Goal: Check status: Check status

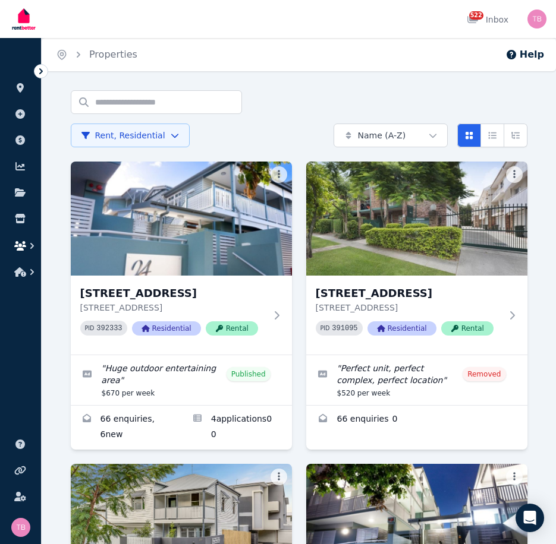
click at [23, 245] on icon "button" at bounding box center [20, 246] width 12 height 10
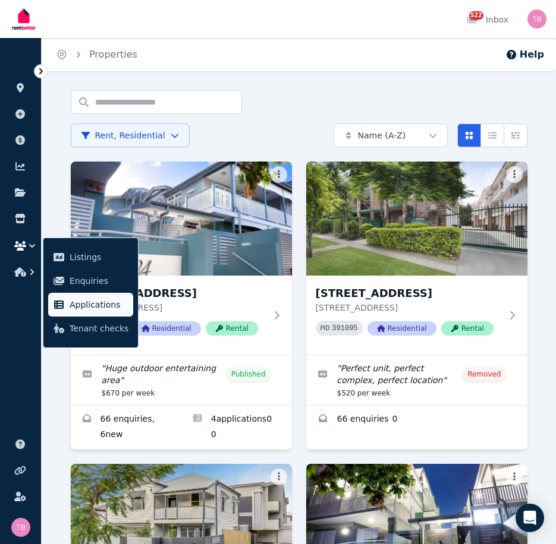
click at [90, 304] on span "Applications" at bounding box center [99, 305] width 59 height 14
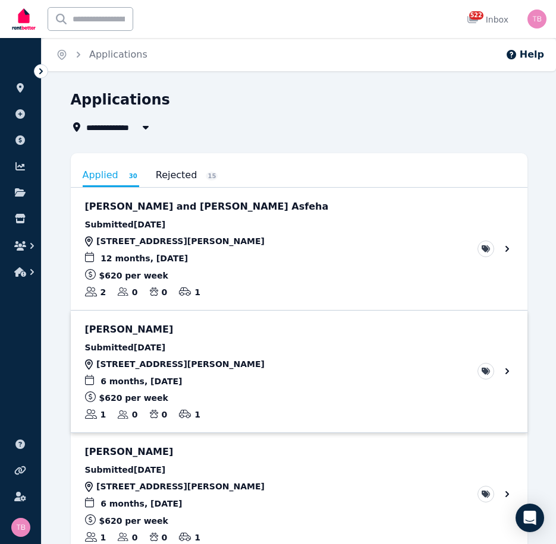
click at [509, 369] on link "View application: Tamara Davis" at bounding box center [299, 372] width 457 height 122
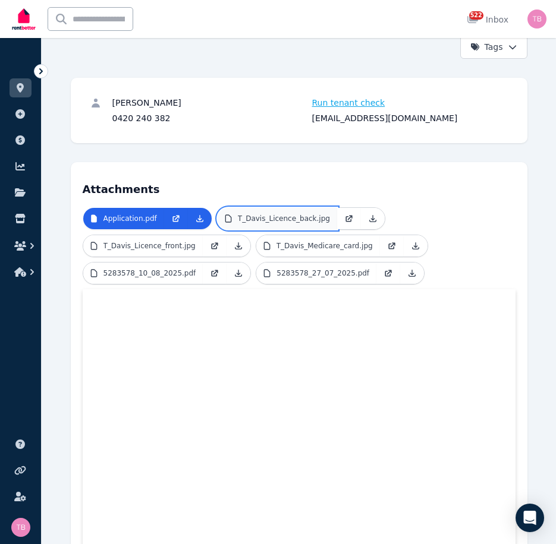
click at [273, 214] on p "T_Davis_Licence_back.jpg" at bounding box center [284, 219] width 92 height 10
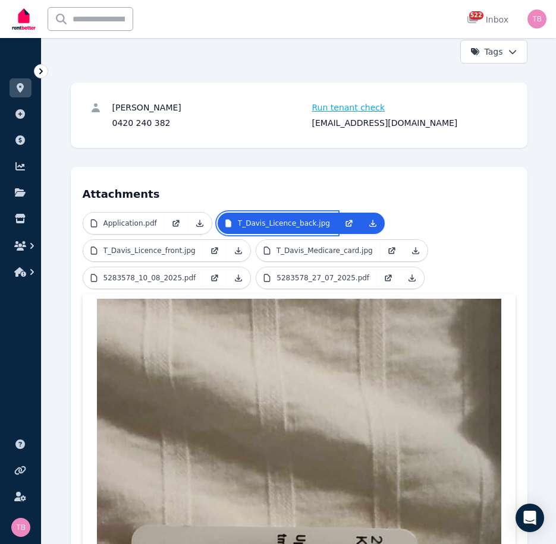
scroll to position [59, 0]
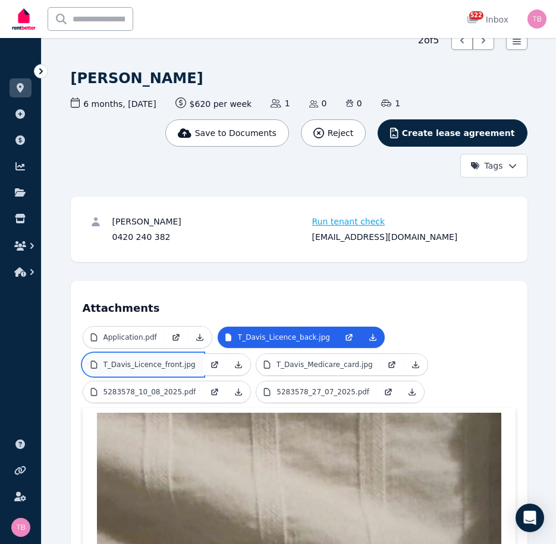
click at [158, 361] on p "T_Davis_Licence_front.jpg" at bounding box center [149, 365] width 92 height 10
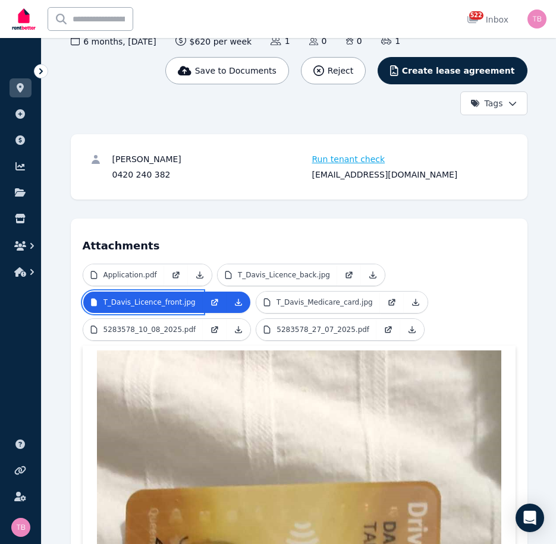
scroll to position [119, 0]
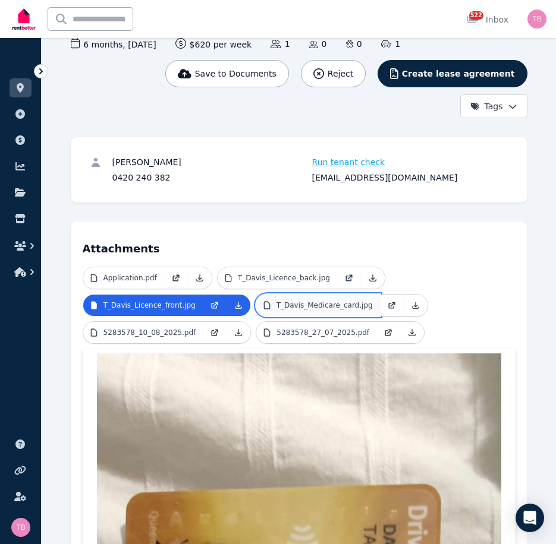
click at [321, 307] on p "T_Davis_Medicare_card.jpg" at bounding box center [324, 306] width 96 height 10
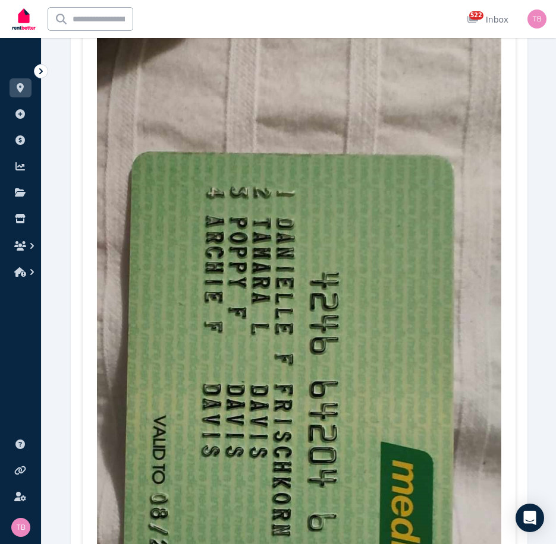
scroll to position [535, 0]
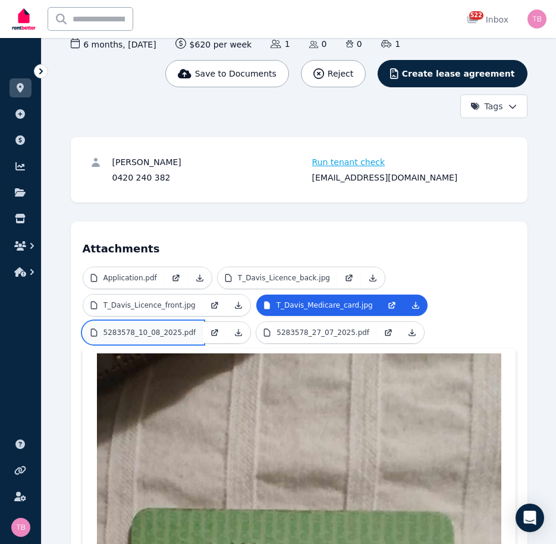
click at [168, 329] on p "5283578_10_08_2025.pdf" at bounding box center [149, 333] width 93 height 10
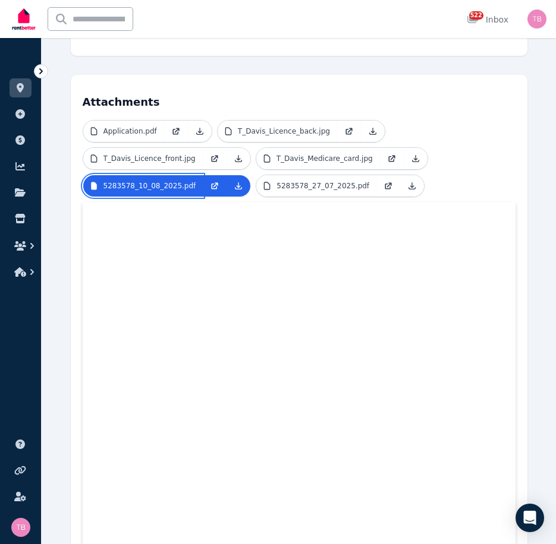
scroll to position [297, 0]
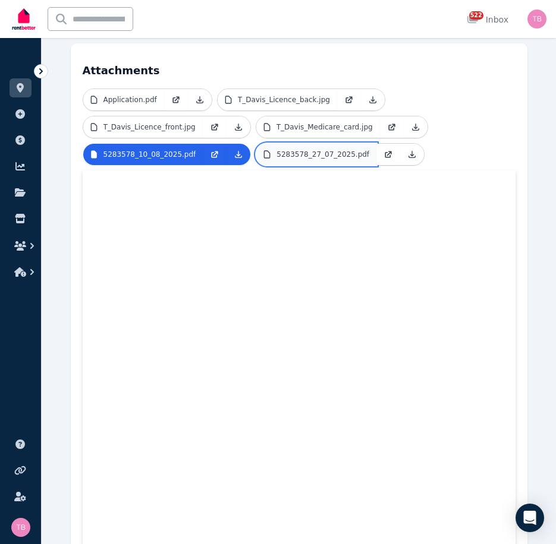
click at [281, 156] on p "5283578_27_07_2025.pdf" at bounding box center [322, 155] width 93 height 10
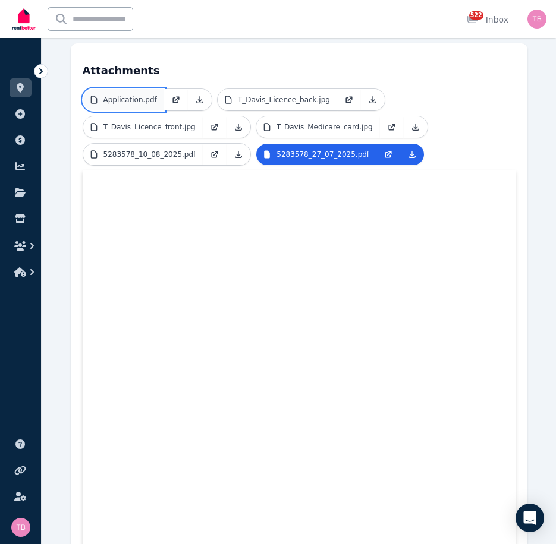
click at [134, 101] on p "Application.pdf" at bounding box center [129, 100] width 53 height 10
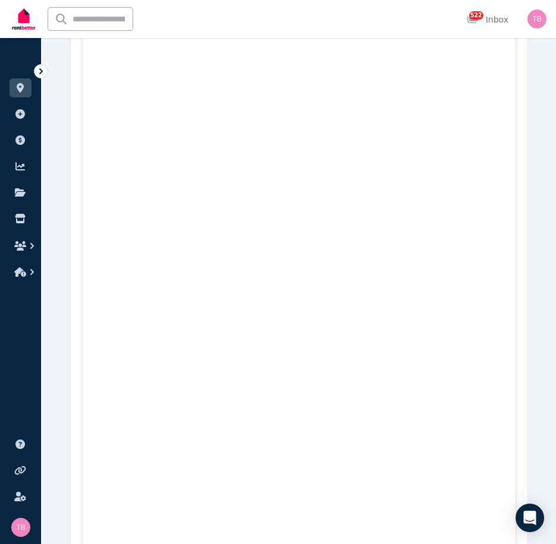
scroll to position [357, 0]
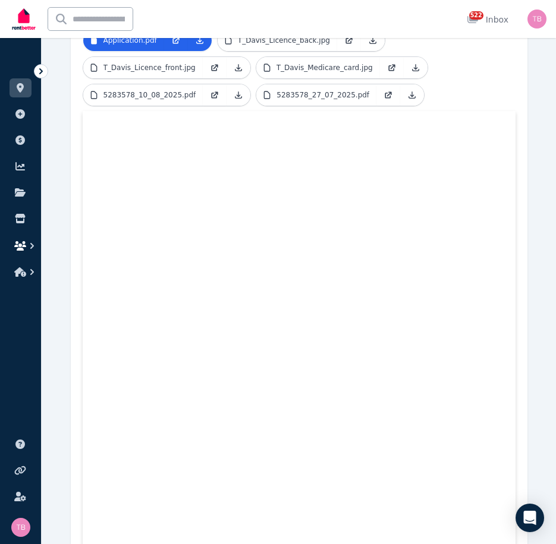
click at [18, 242] on icon "button" at bounding box center [20, 246] width 12 height 10
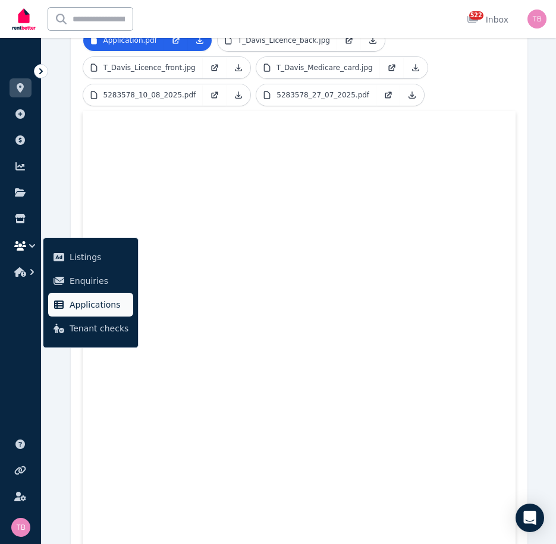
click at [86, 307] on span "Applications" at bounding box center [99, 305] width 59 height 14
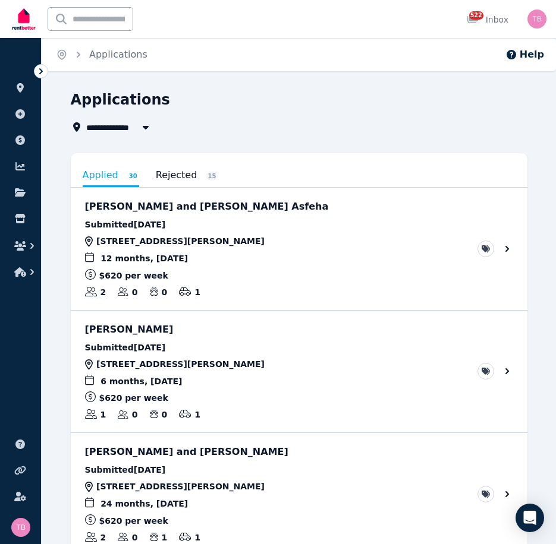
click at [122, 123] on span "All Properties" at bounding box center [124, 127] width 77 height 14
type input "**********"
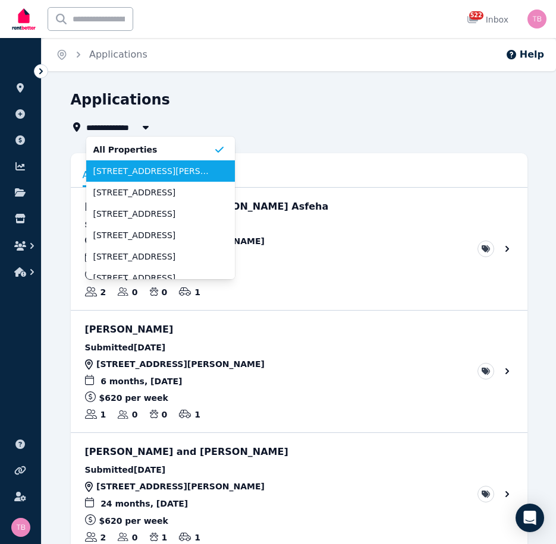
click at [120, 173] on span "[STREET_ADDRESS][PERSON_NAME]" at bounding box center [153, 171] width 120 height 12
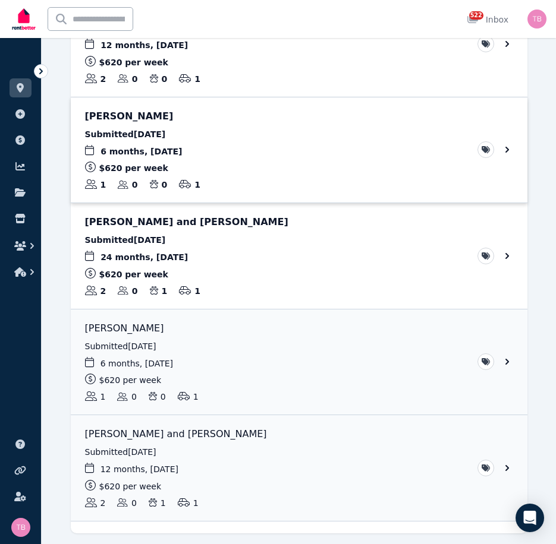
scroll to position [177, 0]
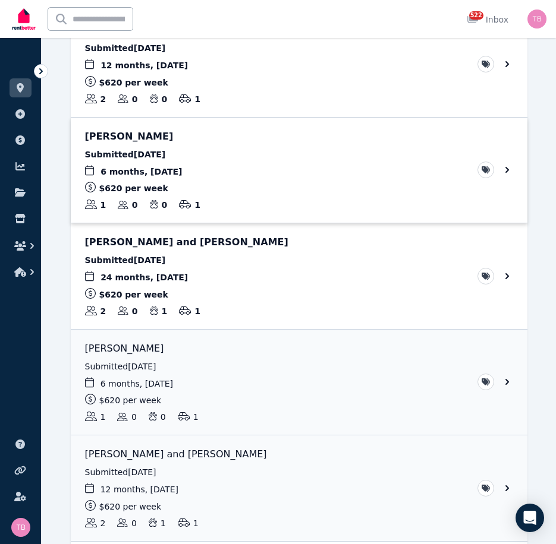
click at [505, 170] on link "View application: Adam Woollett" at bounding box center [299, 171] width 457 height 106
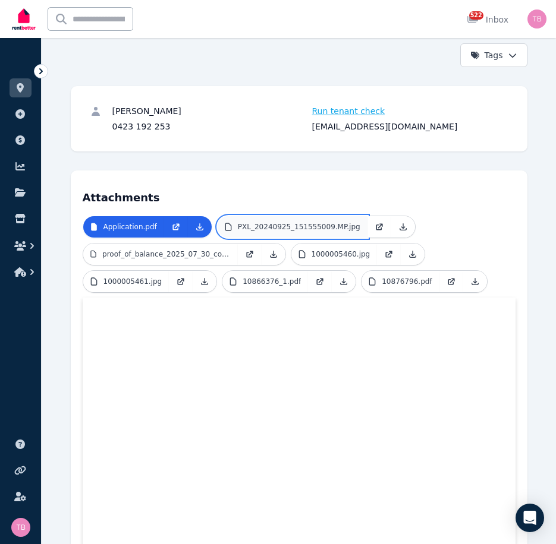
click at [289, 226] on p "PXL_20240925_151555009.MP.jpg" at bounding box center [299, 227] width 122 height 10
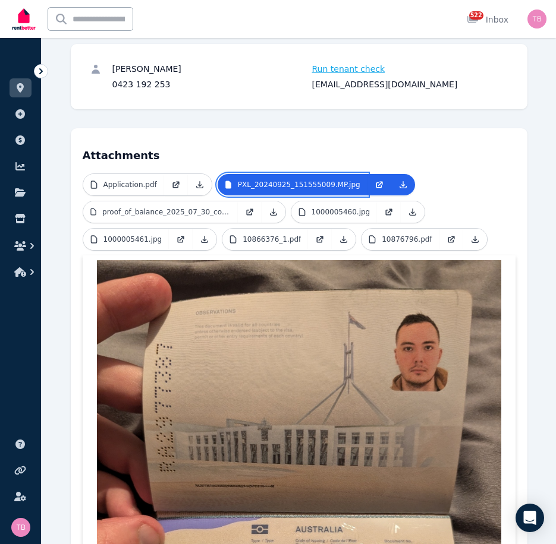
scroll to position [111, 0]
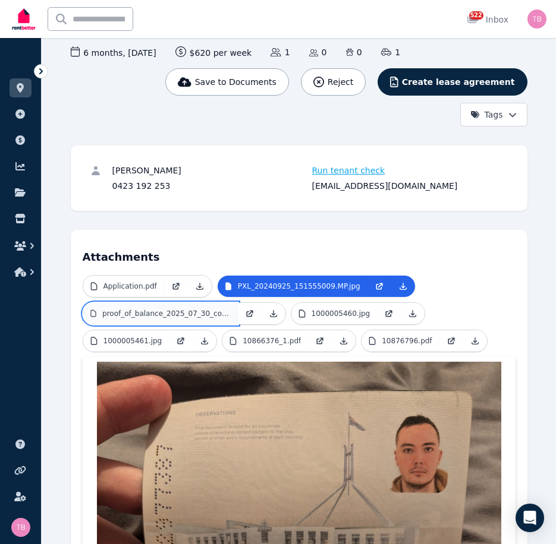
click at [124, 315] on p "proof_of_balance_2025_07_30_copy.pdf" at bounding box center [166, 314] width 128 height 10
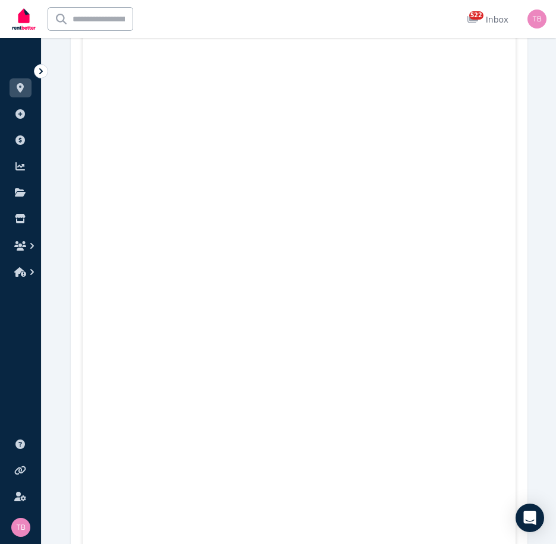
scroll to position [408, 0]
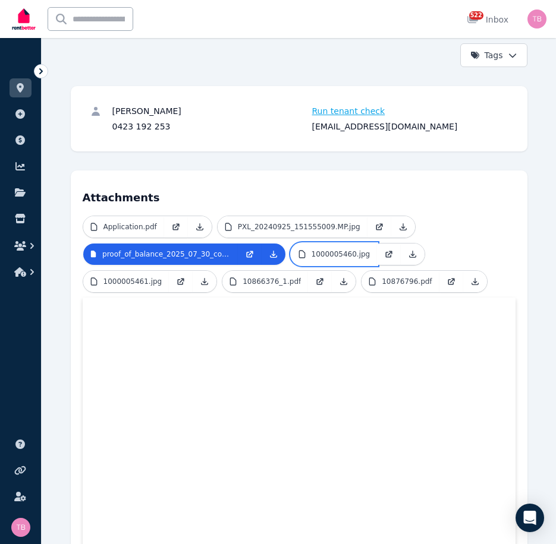
click at [333, 255] on p "1000005460.jpg" at bounding box center [340, 255] width 59 height 10
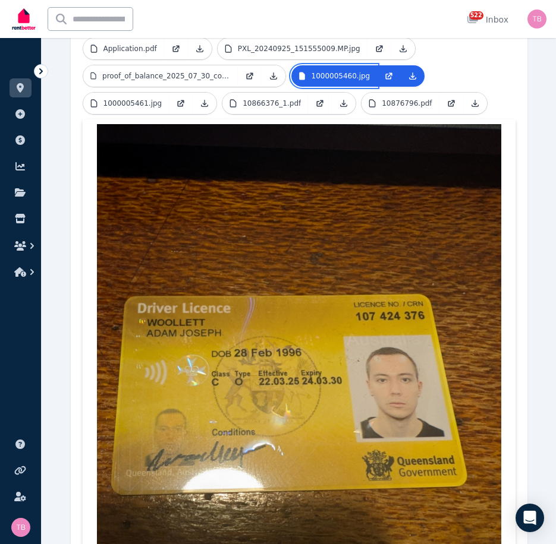
scroll to position [289, 0]
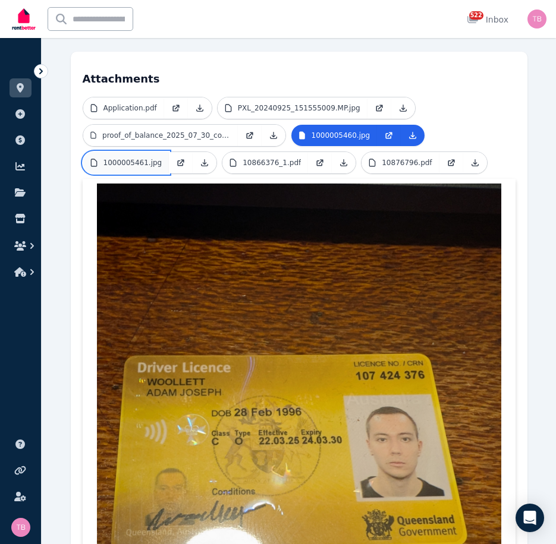
click at [120, 159] on p "1000005461.jpg" at bounding box center [132, 163] width 59 height 10
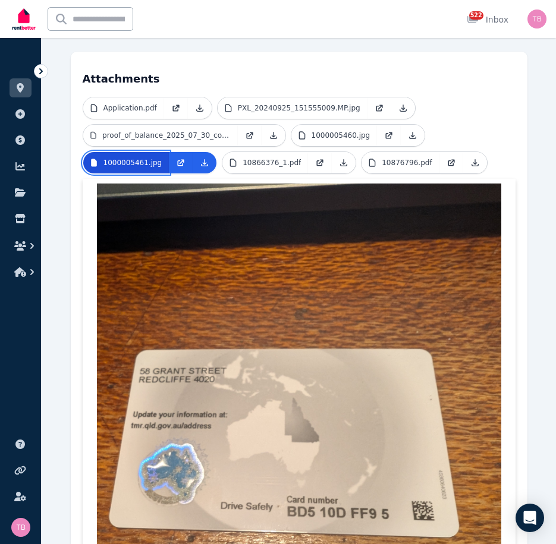
click at [120, 159] on p "1000005461.jpg" at bounding box center [132, 163] width 59 height 10
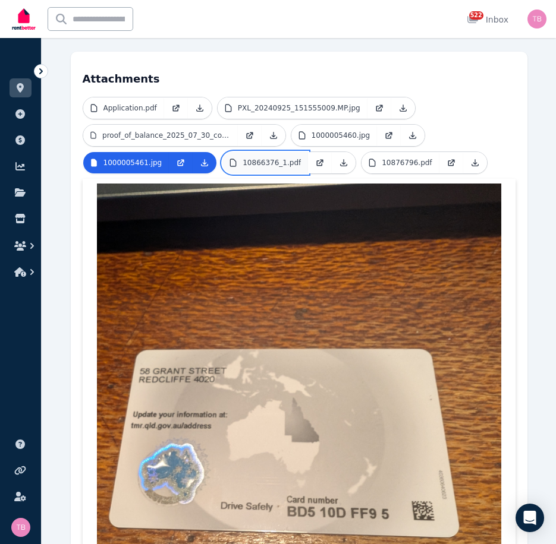
click at [256, 156] on link "10866376_1.pdf" at bounding box center [265, 162] width 86 height 21
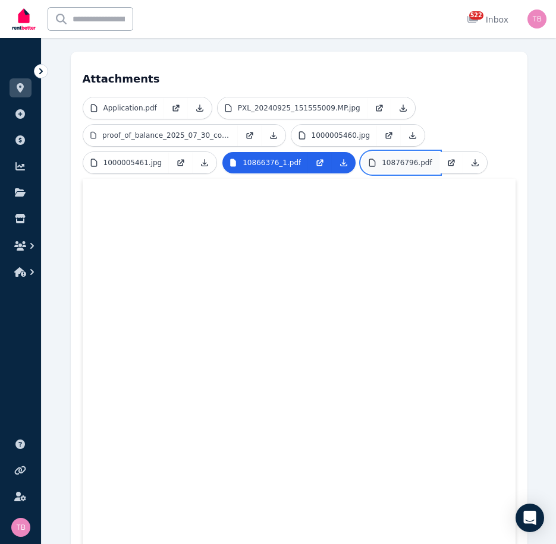
click at [385, 161] on p "10876796.pdf" at bounding box center [407, 163] width 50 height 10
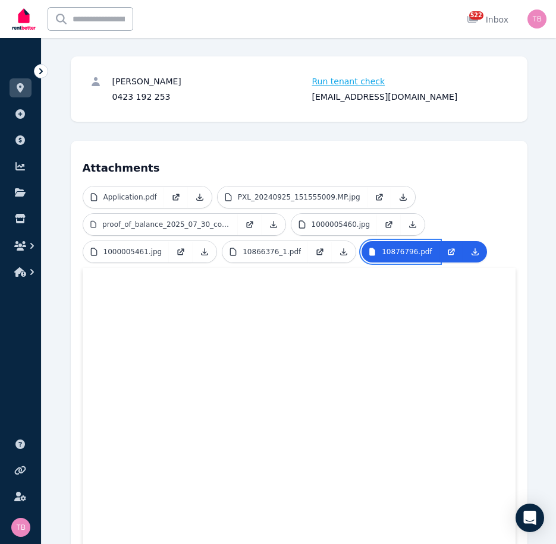
scroll to position [0, 0]
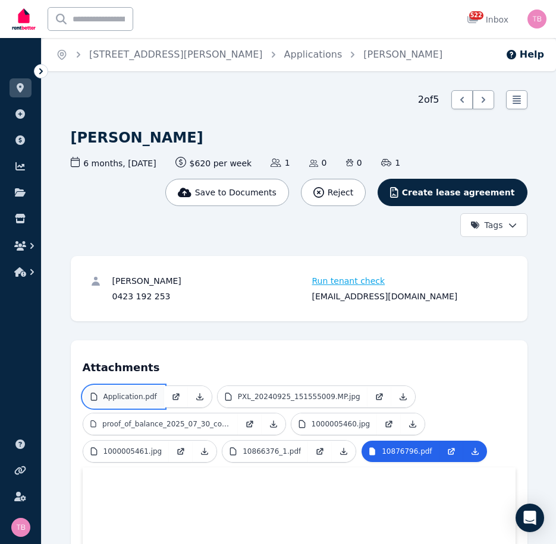
click at [115, 397] on p "Application.pdf" at bounding box center [129, 397] width 53 height 10
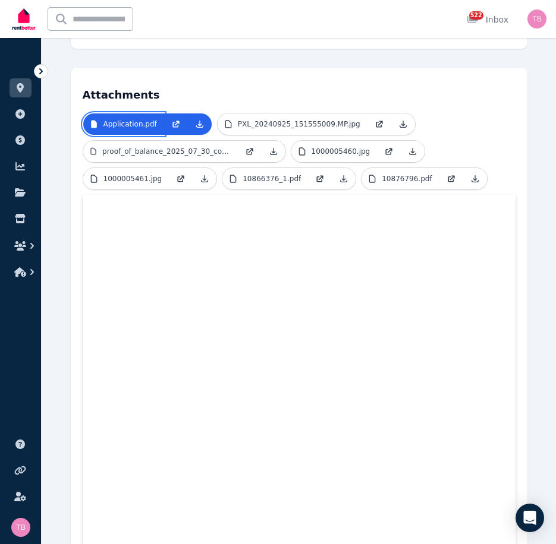
scroll to position [178, 0]
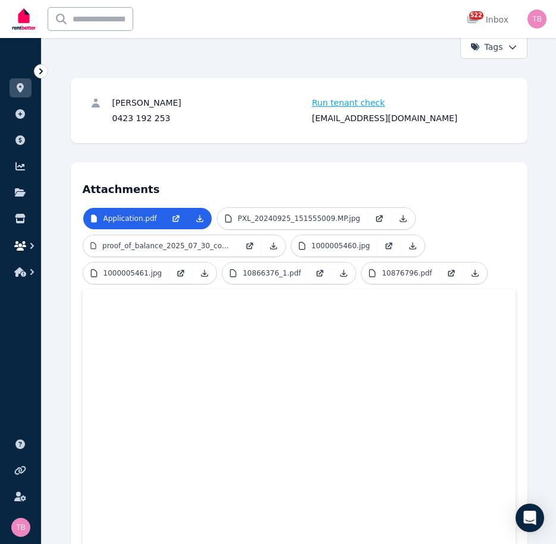
click at [20, 244] on icon "button" at bounding box center [20, 246] width 12 height 10
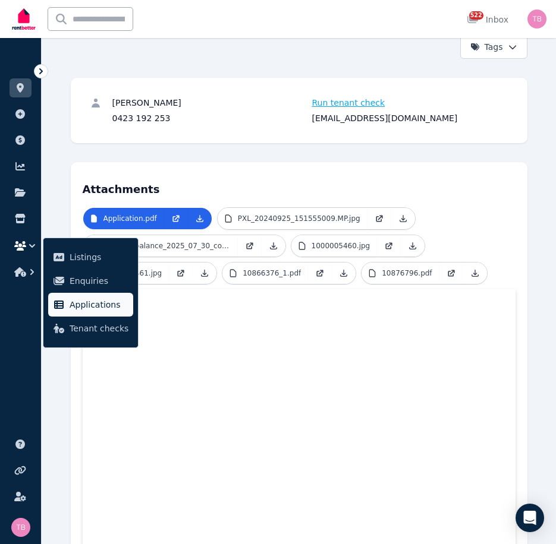
click at [75, 310] on span "Applications" at bounding box center [99, 305] width 59 height 14
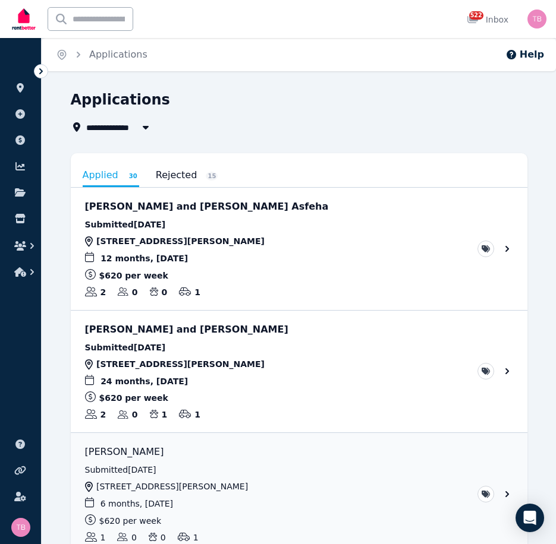
click at [128, 124] on span "All Properties" at bounding box center [124, 127] width 77 height 14
type input "**********"
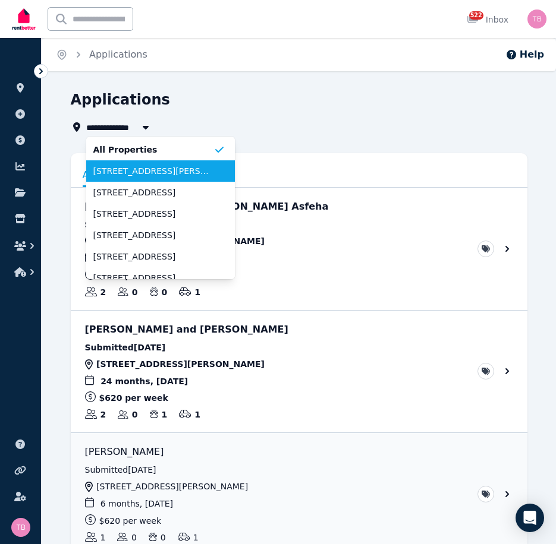
click at [109, 174] on span "[STREET_ADDRESS][PERSON_NAME]" at bounding box center [153, 171] width 120 height 12
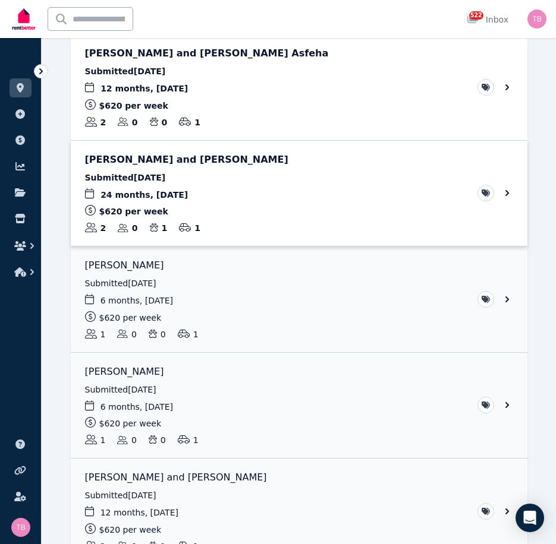
scroll to position [236, 0]
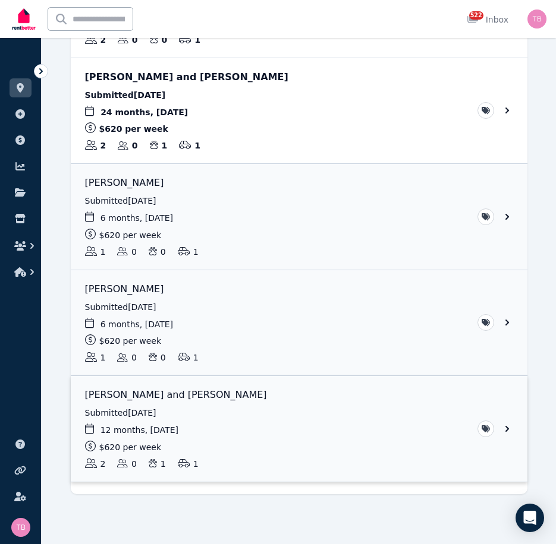
click at [509, 429] on link "View application: Lillie Taylor and Blake MacDonald" at bounding box center [299, 429] width 457 height 106
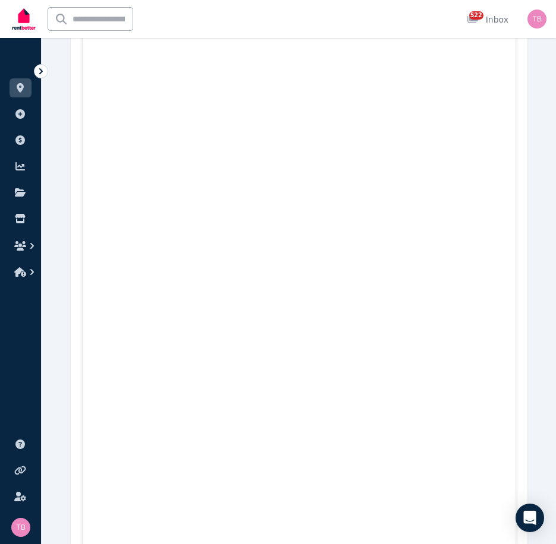
scroll to position [294, 0]
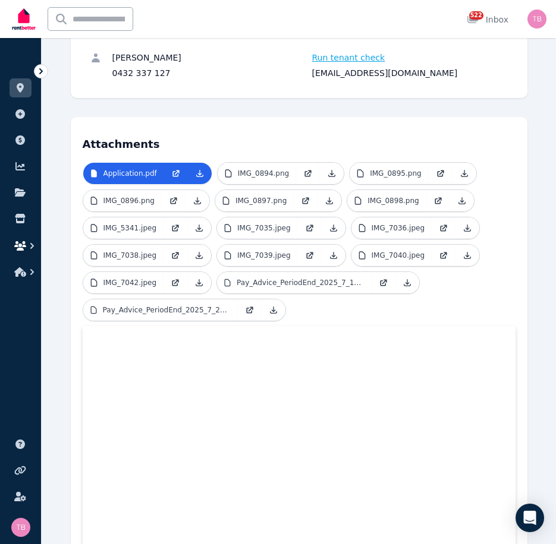
click at [18, 250] on icon "button" at bounding box center [20, 246] width 12 height 10
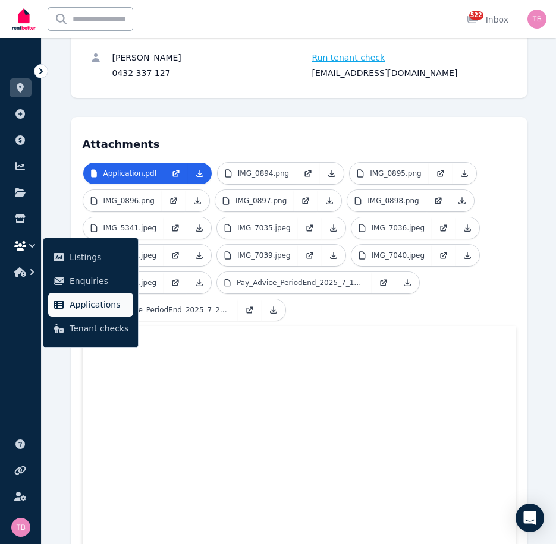
click at [84, 308] on span "Applications" at bounding box center [99, 305] width 59 height 14
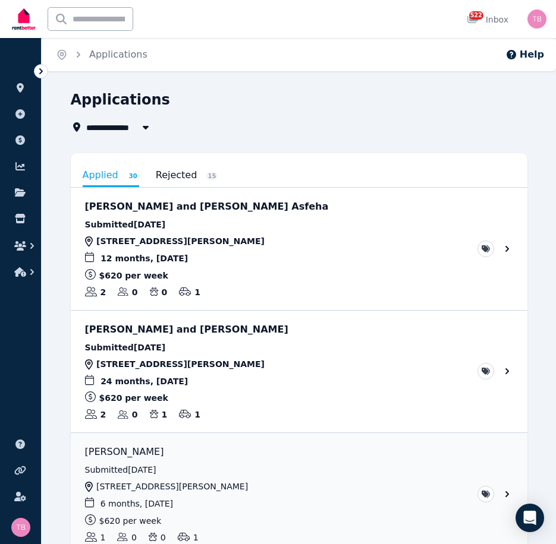
click at [122, 130] on span "All Properties" at bounding box center [124, 127] width 77 height 14
type input "**********"
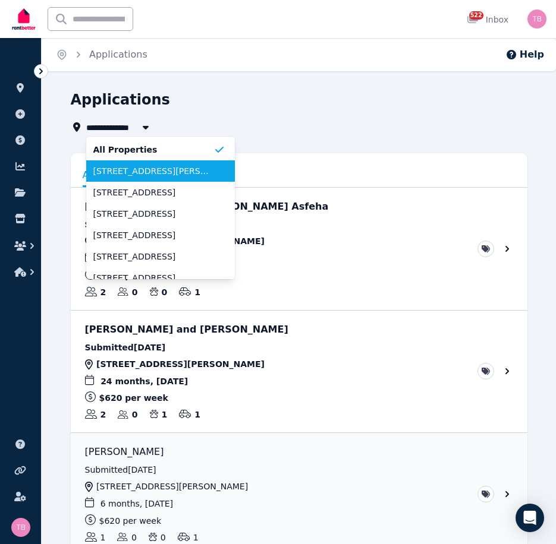
click at [121, 171] on span "[STREET_ADDRESS][PERSON_NAME]" at bounding box center [153, 171] width 120 height 12
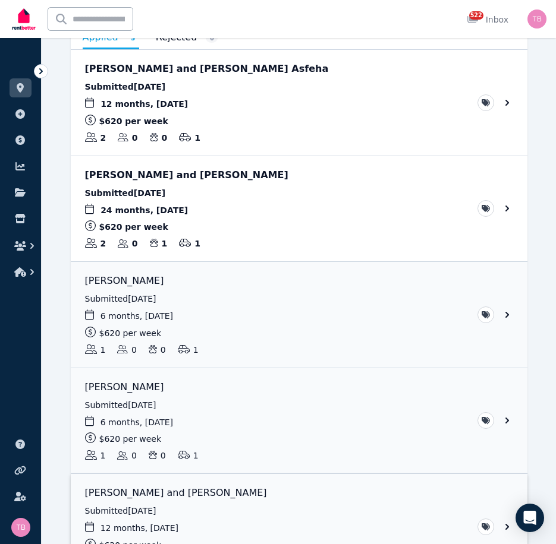
scroll to position [117, 0]
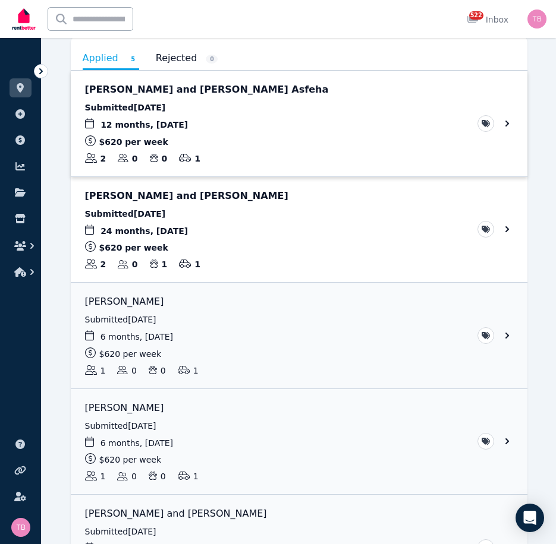
click at [509, 124] on link "View application: Almaz Mengstab and Adiam Habtu Asfeha" at bounding box center [299, 124] width 457 height 106
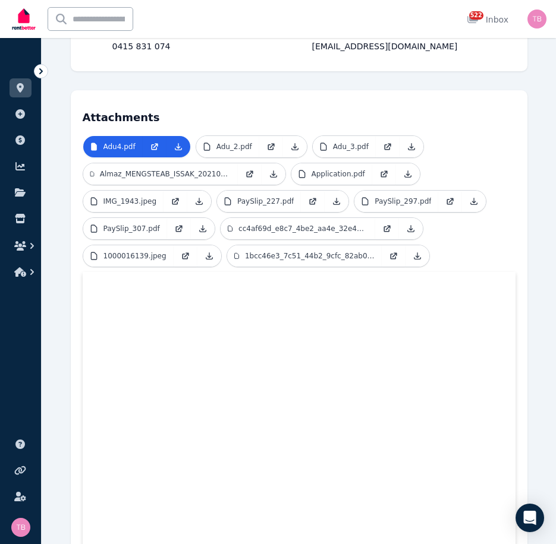
scroll to position [207, 0]
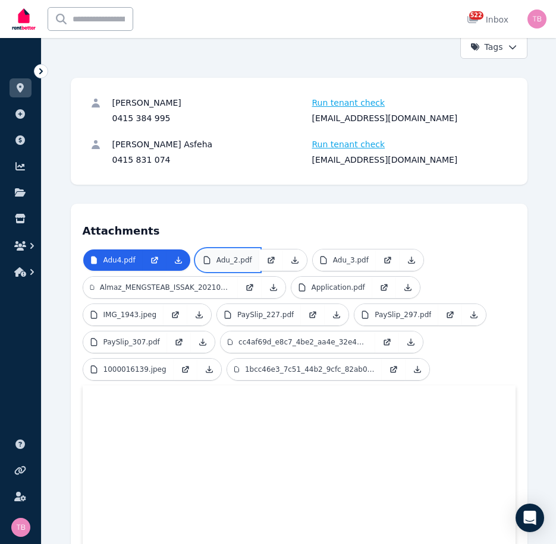
click at [242, 250] on link "Adu_2.pdf" at bounding box center [227, 260] width 63 height 21
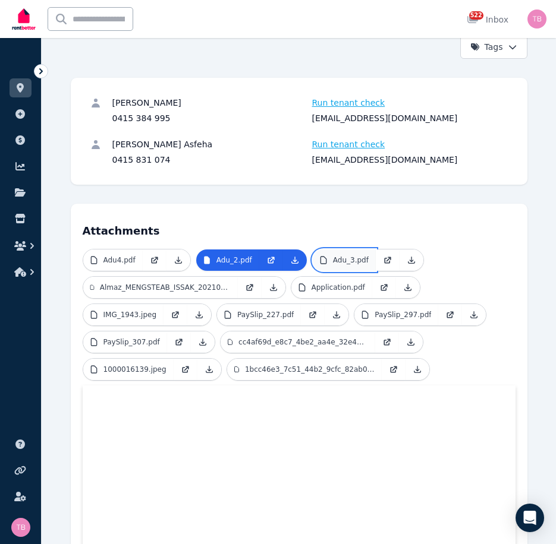
click at [341, 256] on p "Adu_3.pdf" at bounding box center [351, 261] width 36 height 10
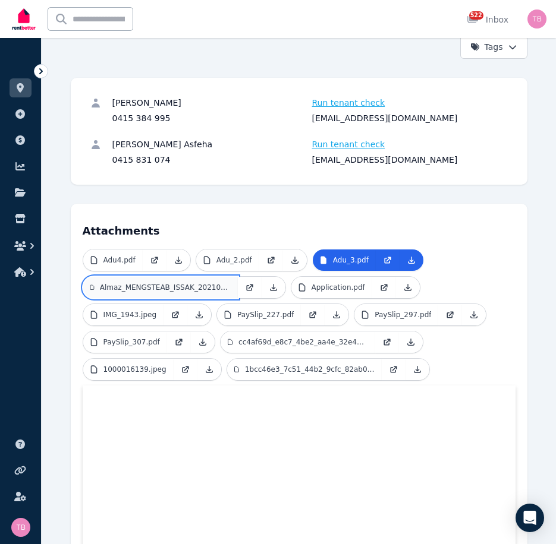
click at [124, 283] on p "Almaz_MENGSTEAB_ISSAK_2021008489_Grant_letter.pdf" at bounding box center [165, 288] width 131 height 10
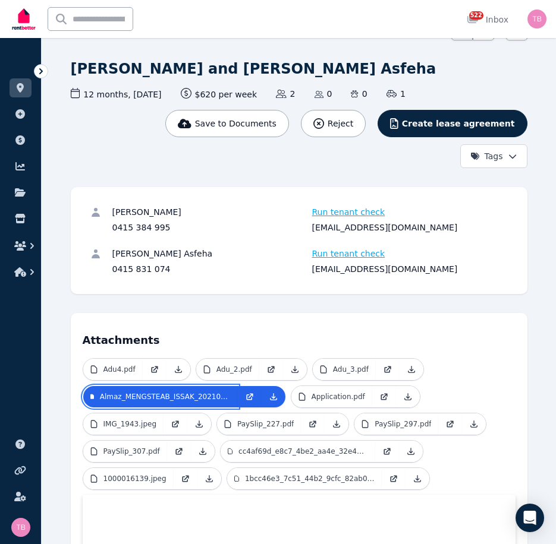
scroll to position [88, 0]
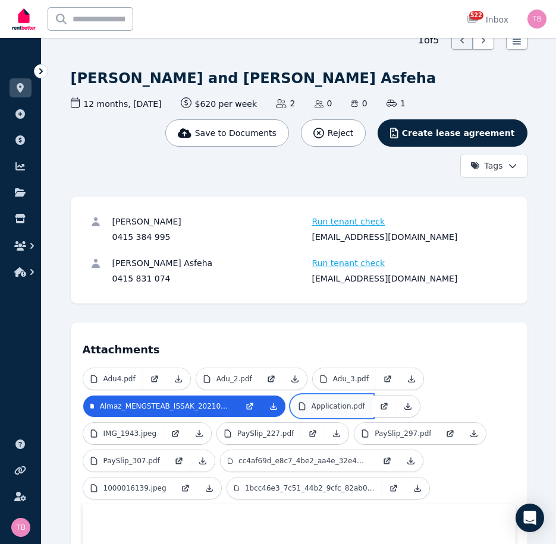
click at [327, 402] on p "Application.pdf" at bounding box center [337, 407] width 53 height 10
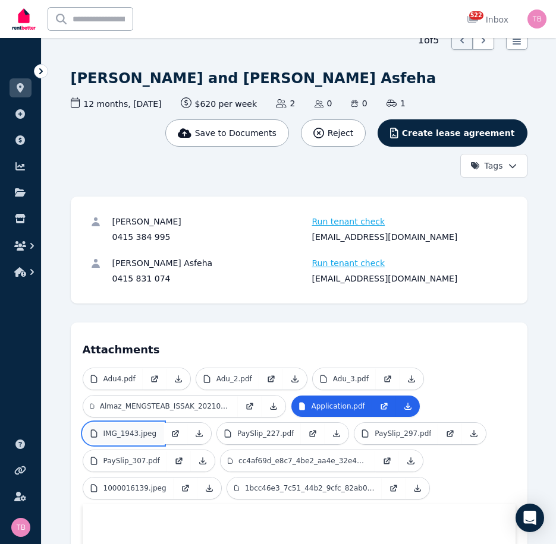
click at [127, 429] on p "IMG_1943.jpeg" at bounding box center [129, 434] width 53 height 10
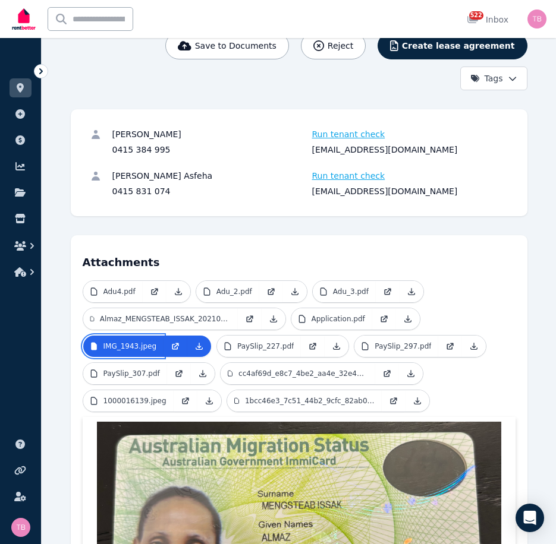
scroll to position [29, 0]
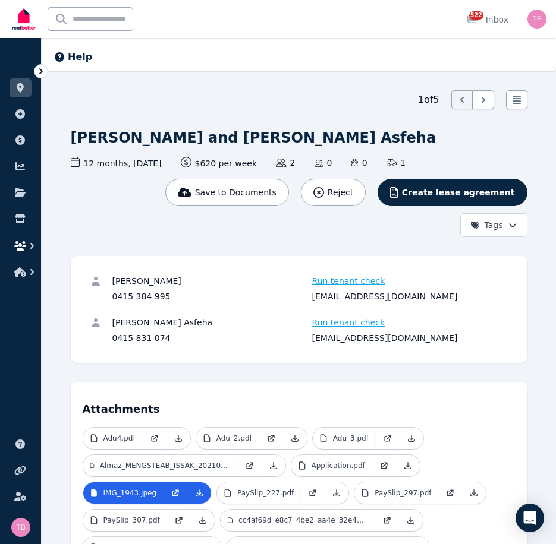
click at [20, 242] on icon "button" at bounding box center [20, 246] width 12 height 10
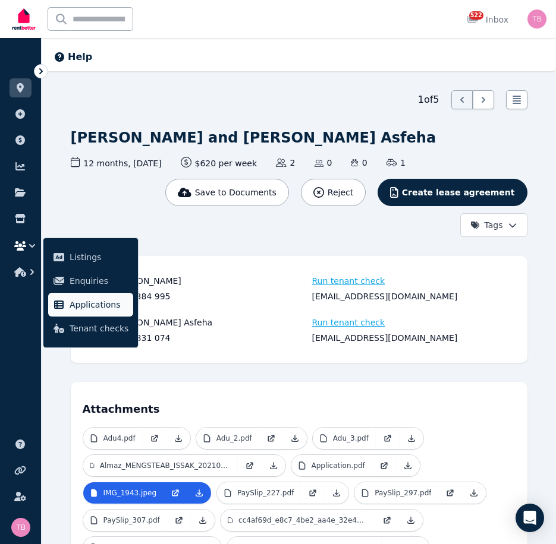
click at [77, 308] on span "Applications" at bounding box center [99, 305] width 59 height 14
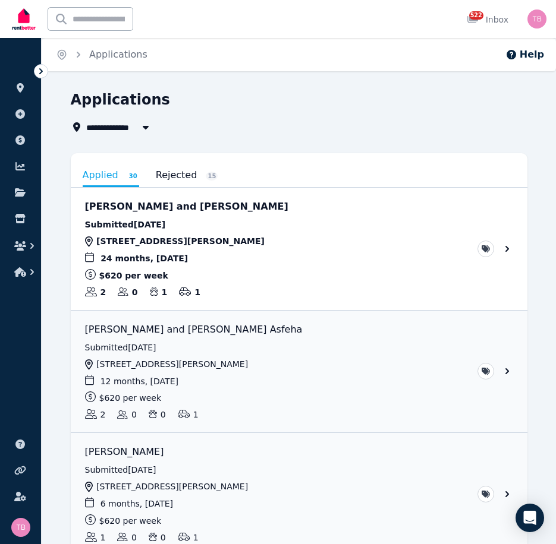
click at [113, 126] on span "All Properties" at bounding box center [124, 127] width 77 height 14
type input "**********"
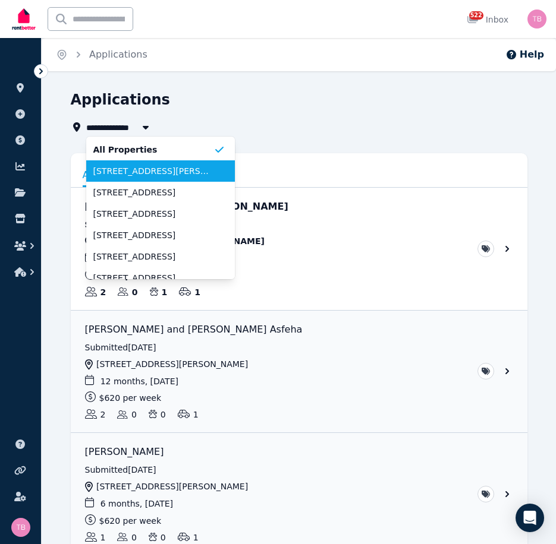
click at [112, 172] on span "[STREET_ADDRESS][PERSON_NAME]" at bounding box center [153, 171] width 120 height 12
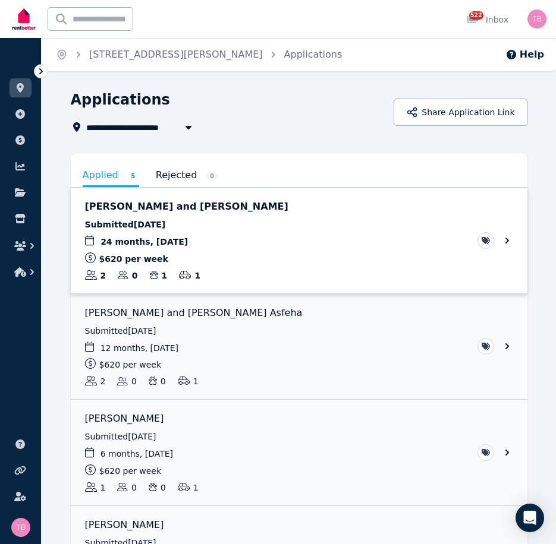
click at [508, 239] on link "View application: Mia McQueen and Lachlan Stevens" at bounding box center [299, 241] width 457 height 106
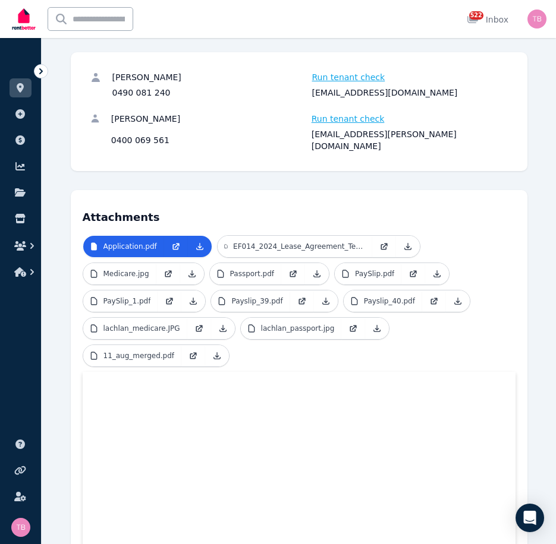
scroll to position [238, 0]
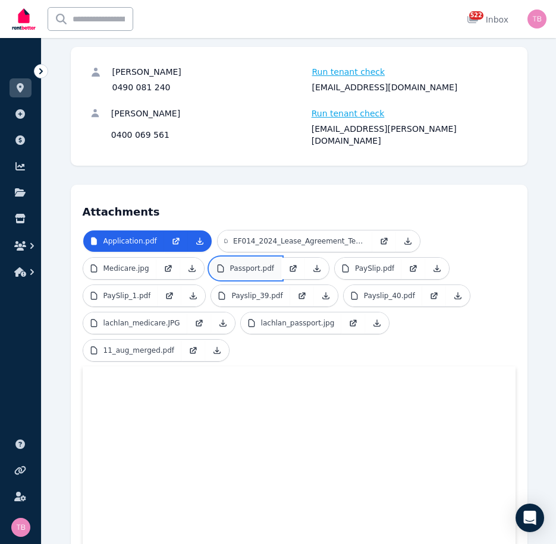
click at [239, 264] on p "Passport.pdf" at bounding box center [252, 269] width 44 height 10
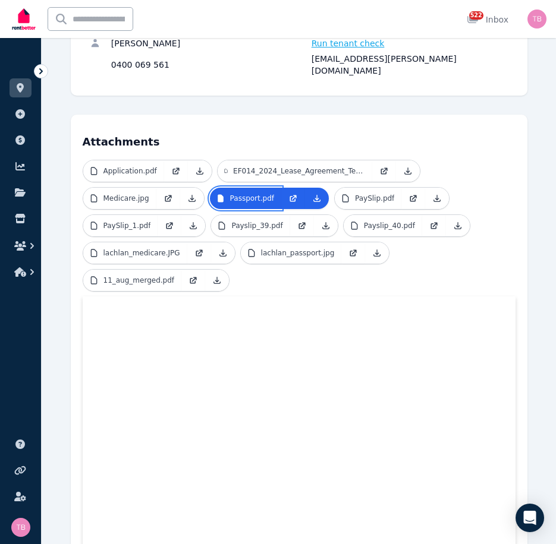
scroll to position [297, 0]
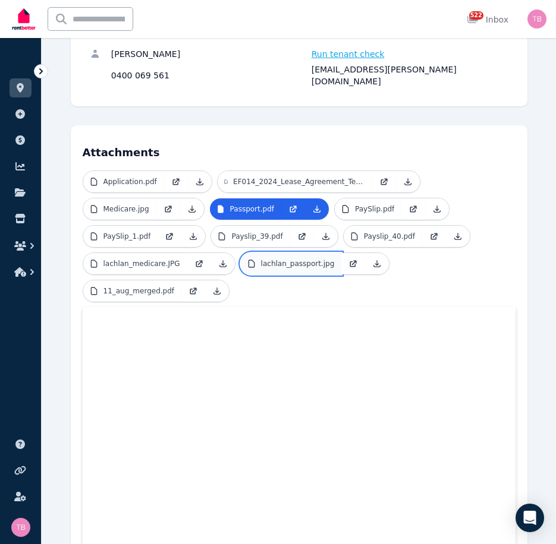
click at [284, 259] on p "lachlan_passport.jpg" at bounding box center [298, 264] width 74 height 10
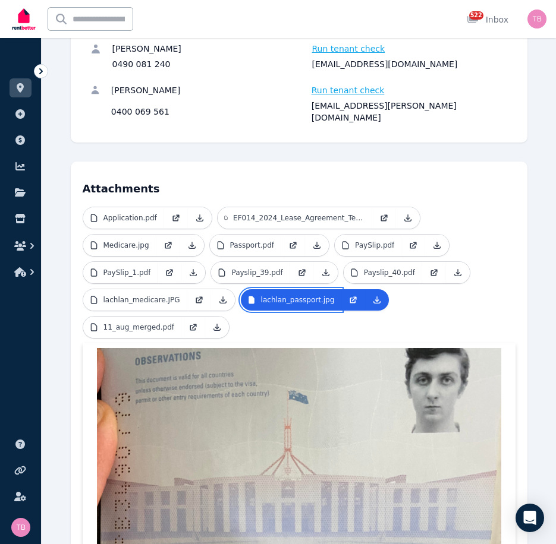
scroll to position [178, 0]
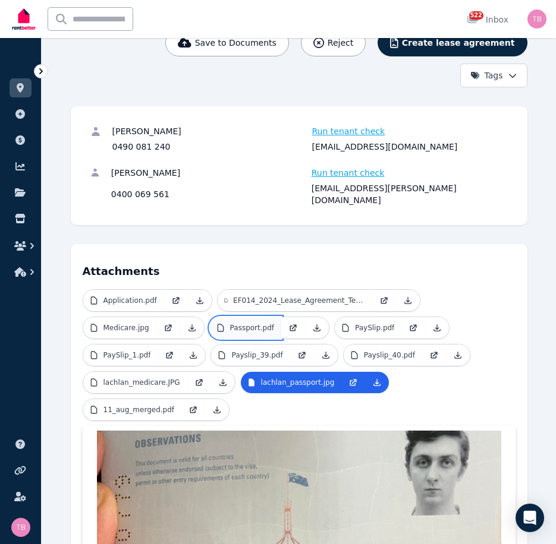
click at [238, 323] on p "Passport.pdf" at bounding box center [252, 328] width 44 height 10
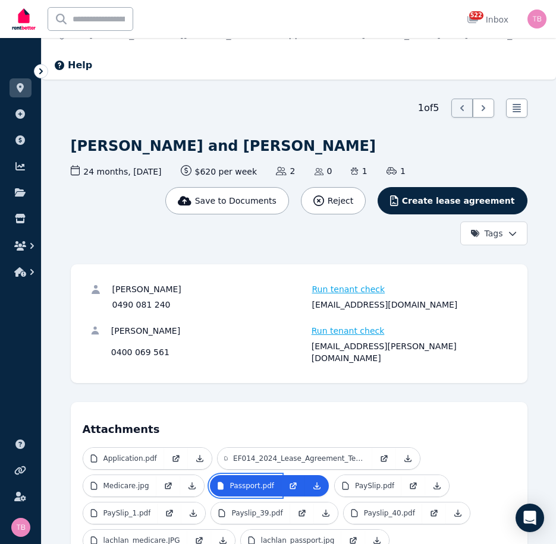
scroll to position [15, 0]
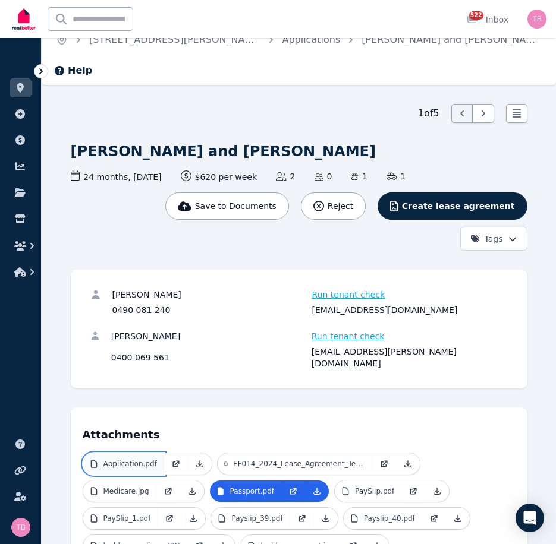
click at [112, 459] on p "Application.pdf" at bounding box center [129, 464] width 53 height 10
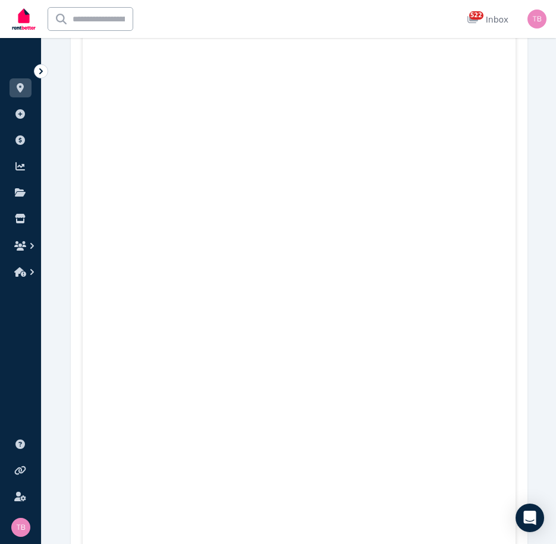
scroll to position [997, 0]
